Goal: Navigation & Orientation: Find specific page/section

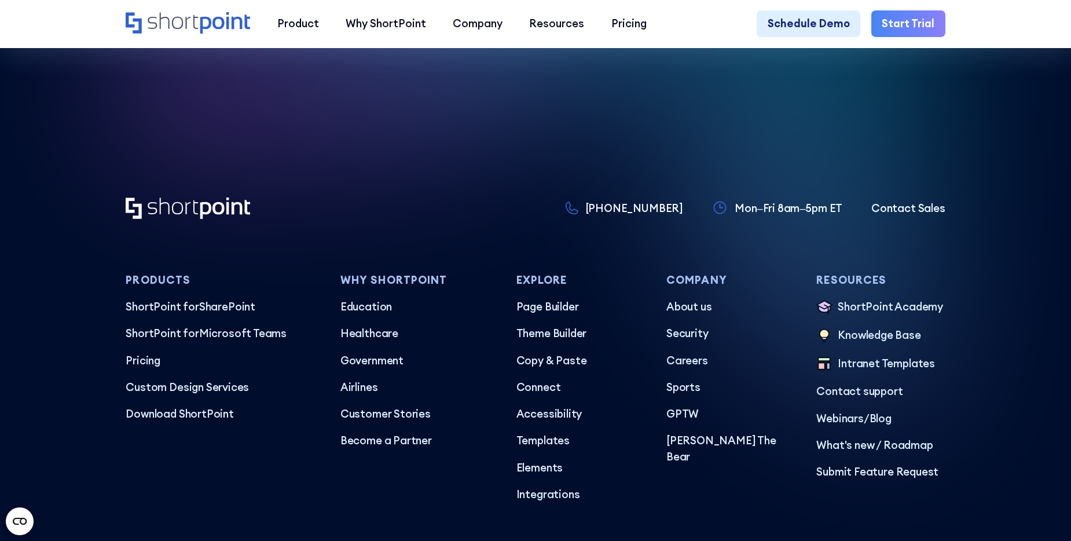
scroll to position [6540, 0]
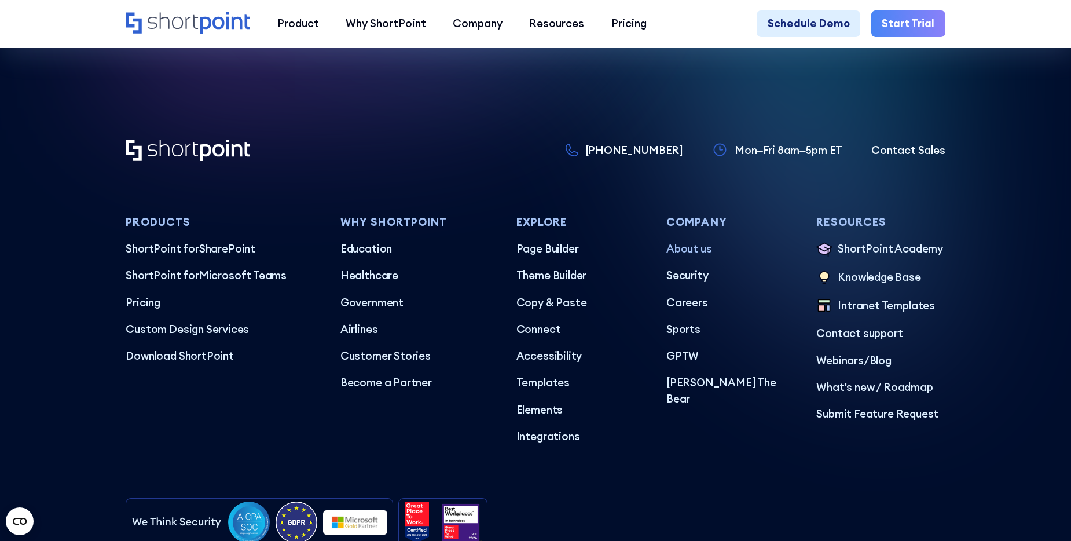
click at [692, 257] on p "About us" at bounding box center [730, 249] width 128 height 16
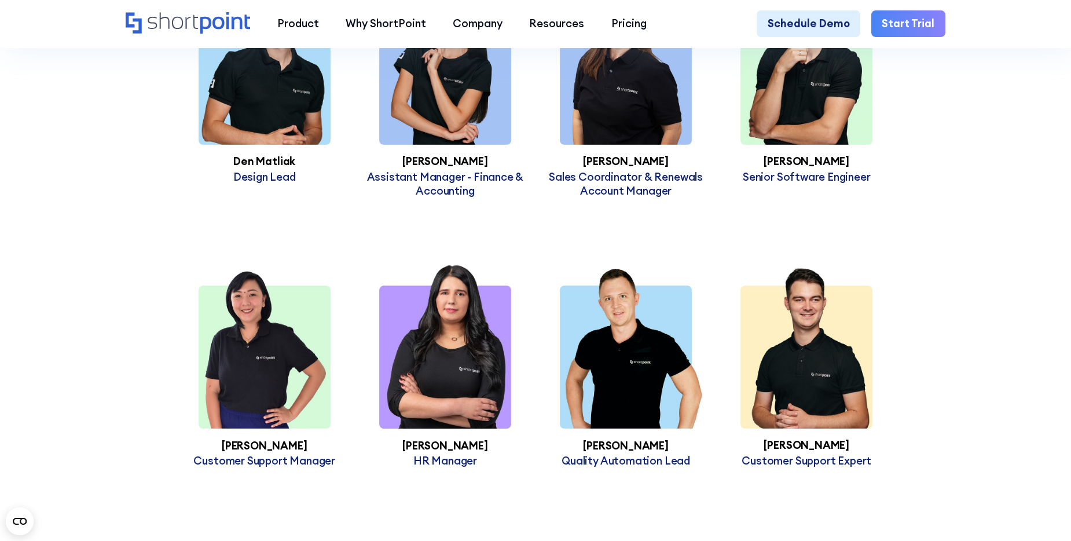
scroll to position [3588, 0]
